Goal: Information Seeking & Learning: Learn about a topic

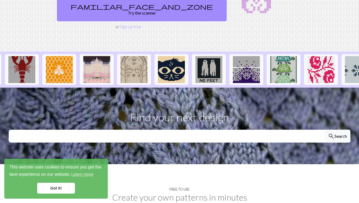
scroll to position [102, 0]
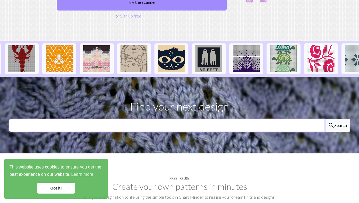
click at [183, 119] on input "text" at bounding box center [167, 125] width 316 height 13
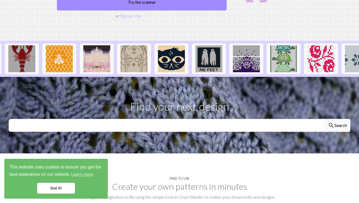
click at [129, 153] on section "Free to use Create your own patterns in minutes Bring your imagination to life …" at bounding box center [179, 195] width 359 height 84
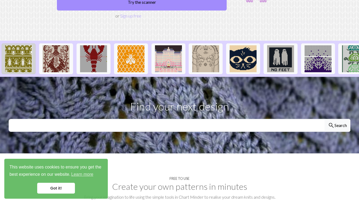
click at [16, 47] on img at bounding box center [18, 58] width 27 height 27
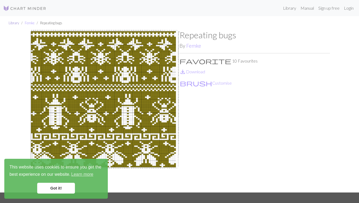
click at [15, 23] on link "Library" at bounding box center [14, 23] width 11 height 4
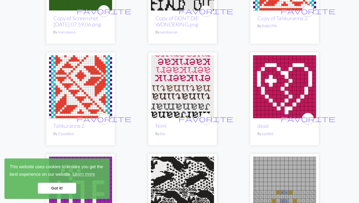
scroll to position [586, 0]
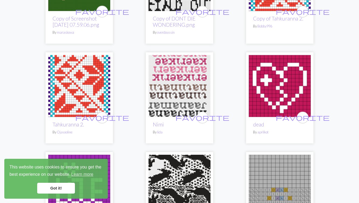
click at [177, 71] on img at bounding box center [180, 86] width 62 height 62
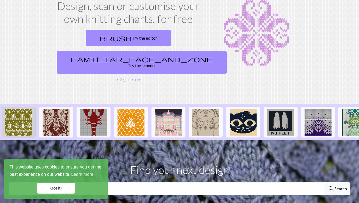
click at [30, 109] on img at bounding box center [18, 122] width 27 height 27
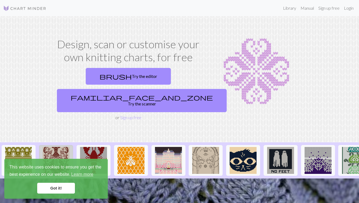
click at [55, 147] on img at bounding box center [56, 160] width 27 height 27
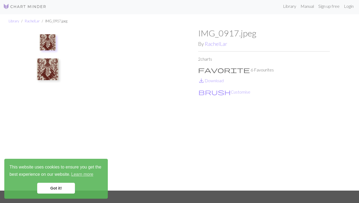
scroll to position [2, 0]
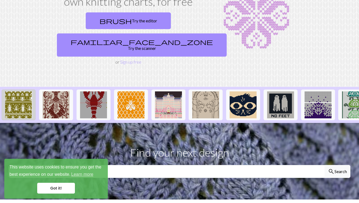
click at [12, 93] on img at bounding box center [18, 104] width 27 height 27
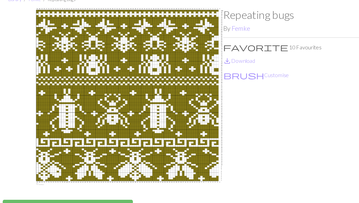
scroll to position [21, 0]
